Goal: Information Seeking & Learning: Learn about a topic

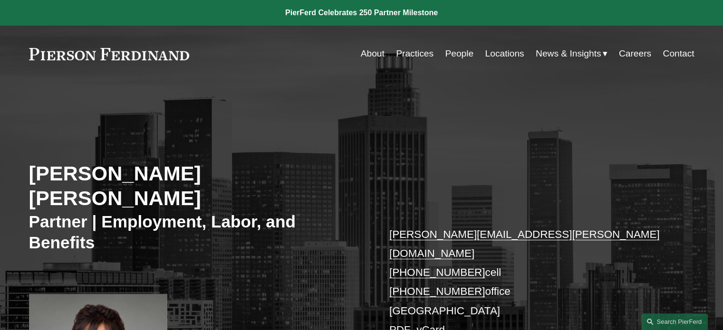
click at [454, 55] on link "People" at bounding box center [459, 54] width 29 height 18
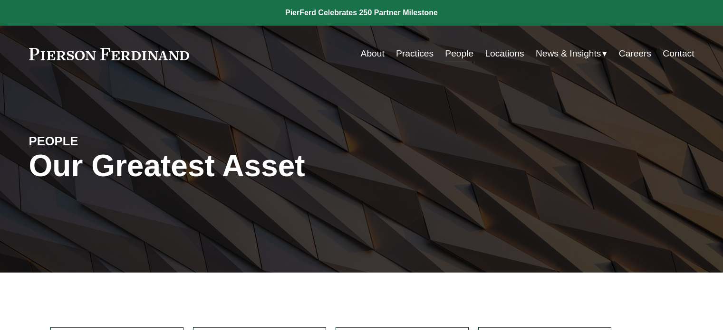
scroll to position [143, 0]
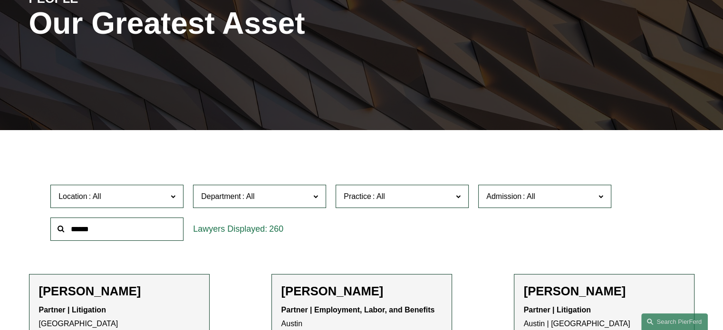
click at [106, 227] on input "text" at bounding box center [116, 229] width 133 height 23
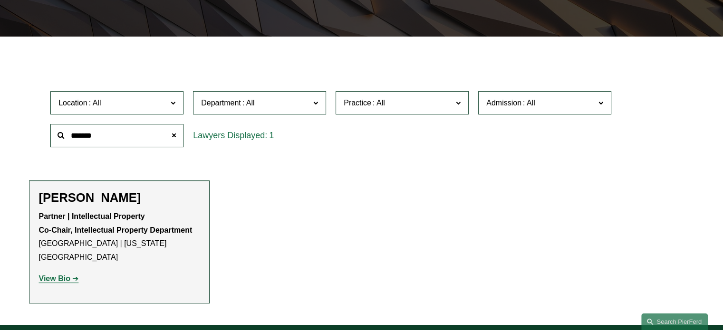
scroll to position [238, 0]
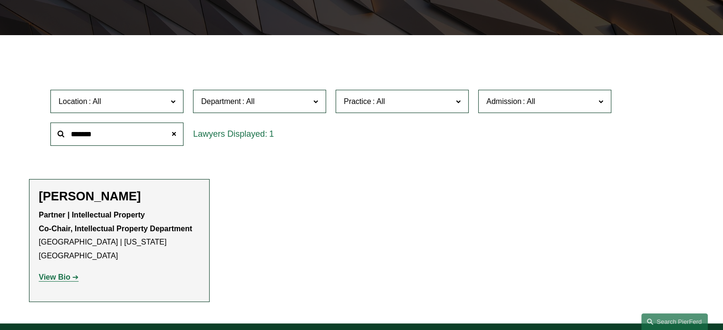
type input "*******"
click at [63, 273] on strong "View Bio" at bounding box center [54, 277] width 31 height 8
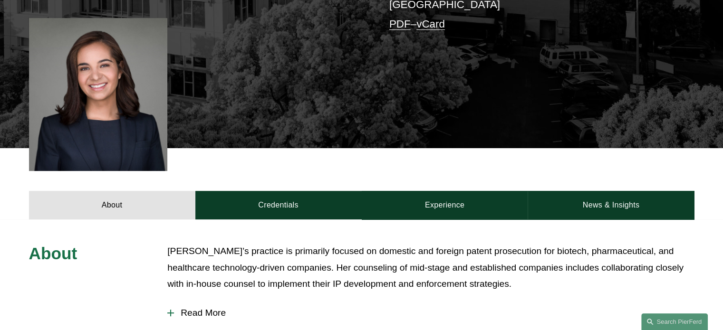
scroll to position [333, 0]
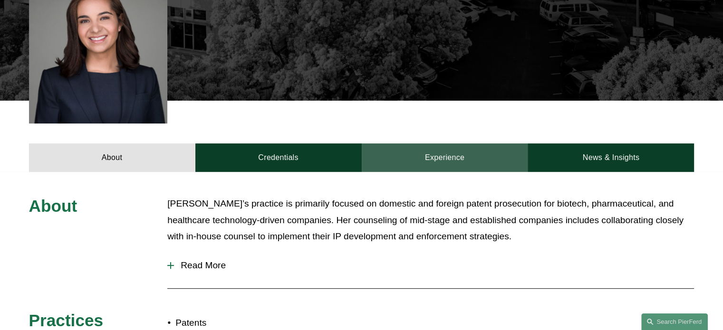
click at [455, 144] on link "Experience" at bounding box center [445, 158] width 166 height 29
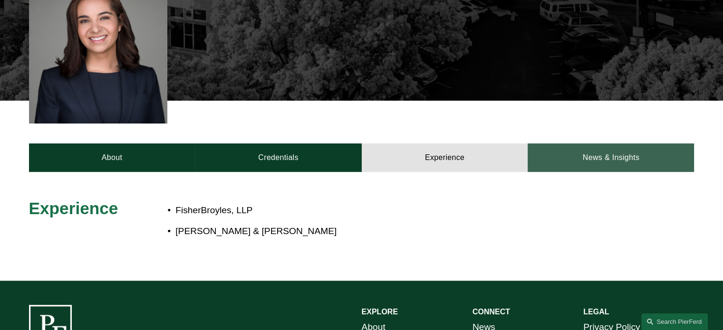
click at [595, 144] on link "News & Insights" at bounding box center [611, 158] width 166 height 29
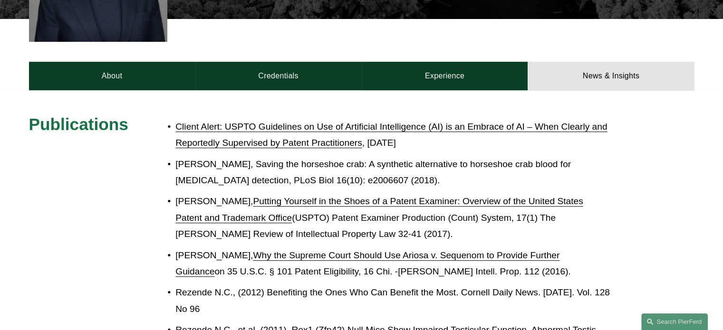
scroll to position [285, 0]
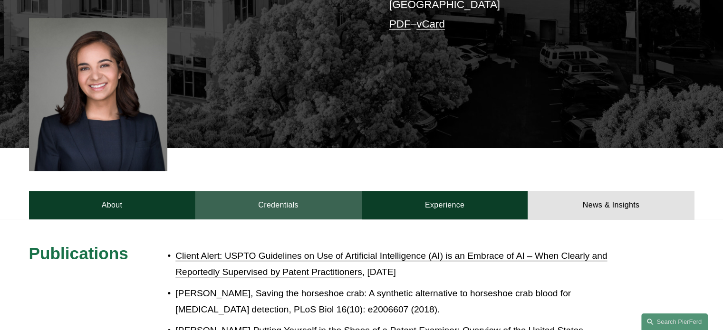
click at [282, 191] on link "Credentials" at bounding box center [278, 205] width 166 height 29
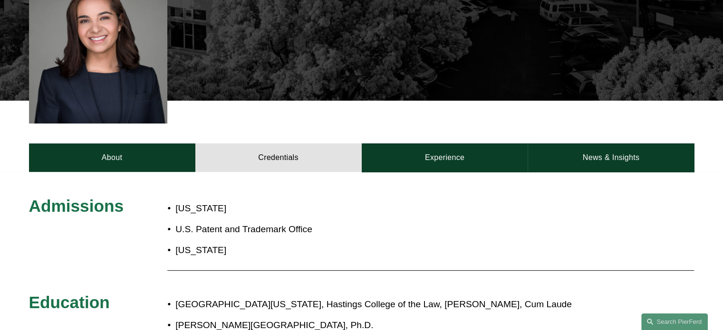
scroll to position [380, 0]
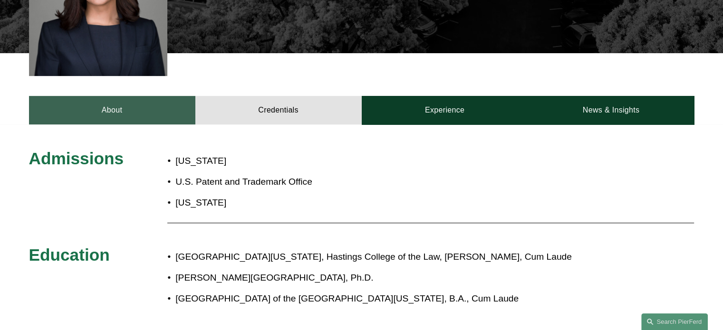
click at [110, 97] on link "About" at bounding box center [112, 110] width 166 height 29
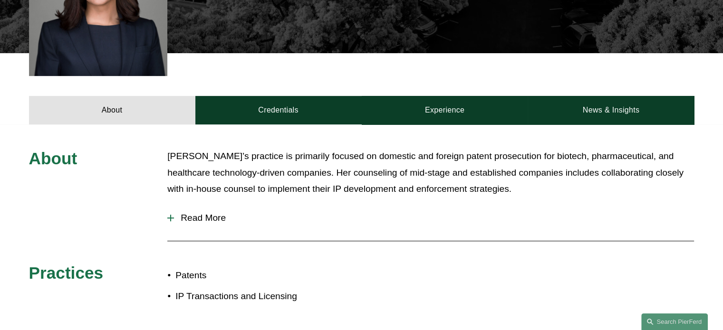
click at [172, 215] on div at bounding box center [170, 218] width 7 height 7
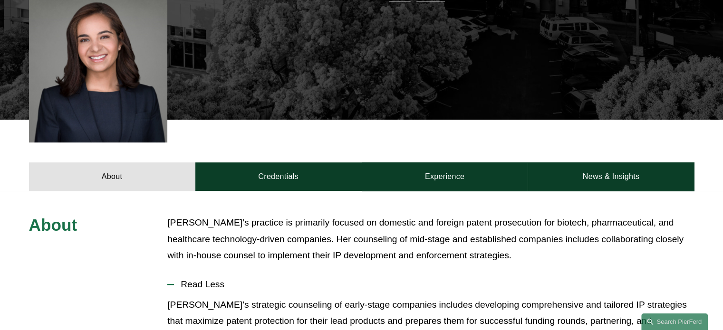
scroll to position [285, 0]
